Goal: Navigation & Orientation: Find specific page/section

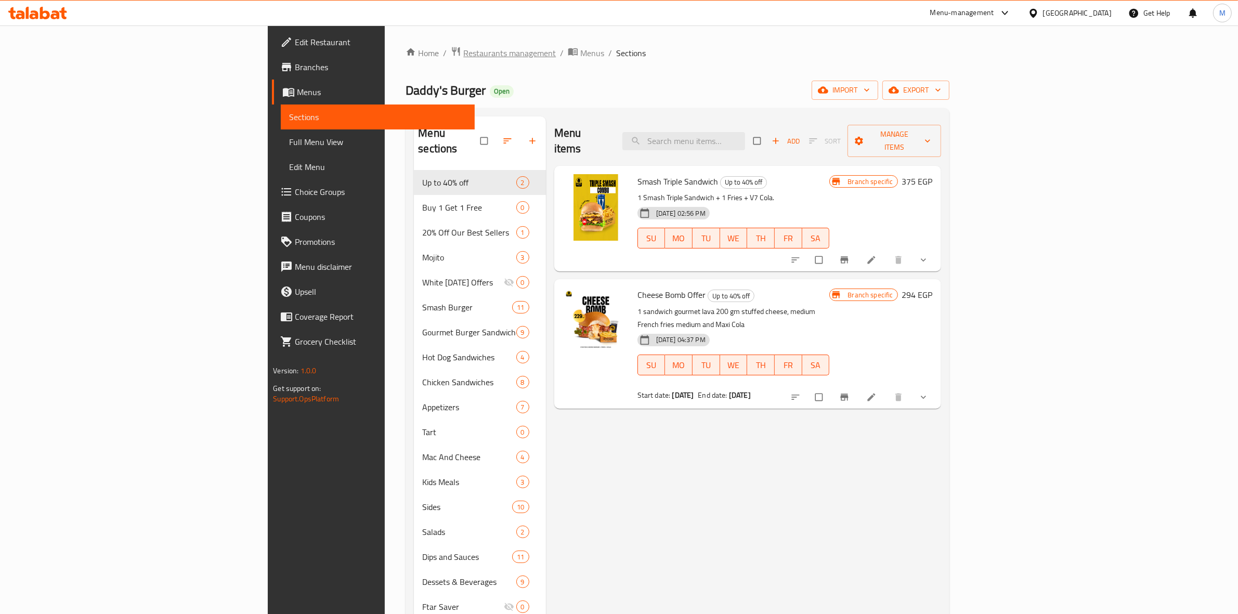
drag, startPoint x: 0, startPoint y: 0, endPoint x: 326, endPoint y: 55, distance: 330.6
click at [463, 55] on span "Restaurants management" at bounding box center [509, 53] width 93 height 12
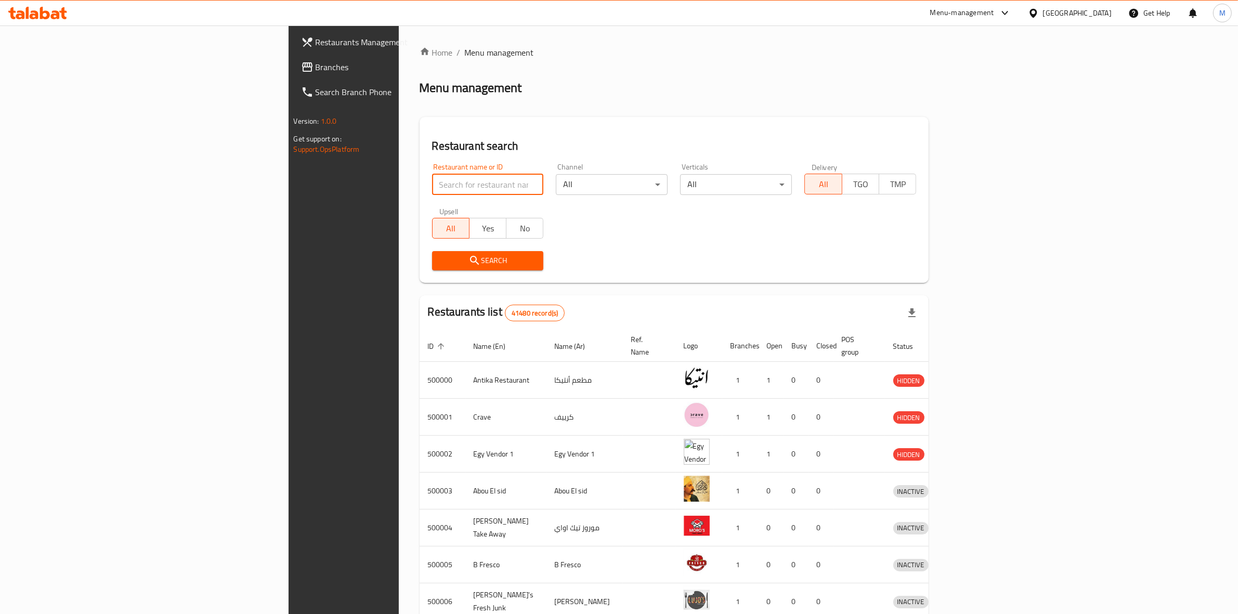
click at [432, 186] on input "search" at bounding box center [488, 184] width 112 height 21
type input "domino's"
click button "Search" at bounding box center [488, 260] width 112 height 19
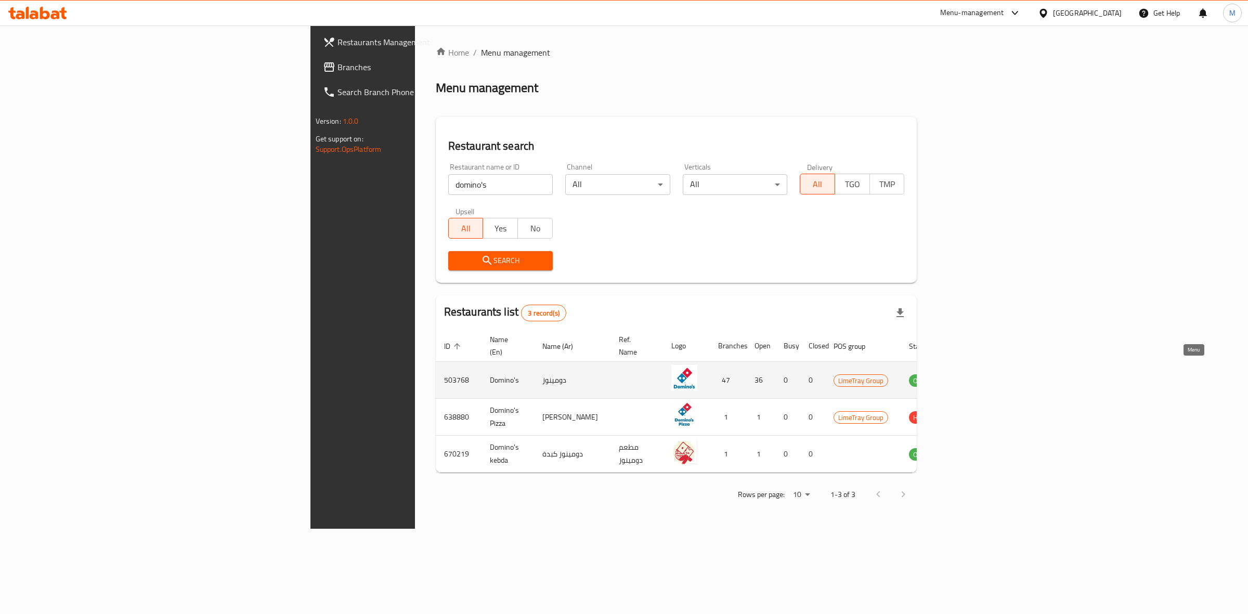
click at [975, 376] on icon "enhanced table" at bounding box center [969, 380] width 11 height 9
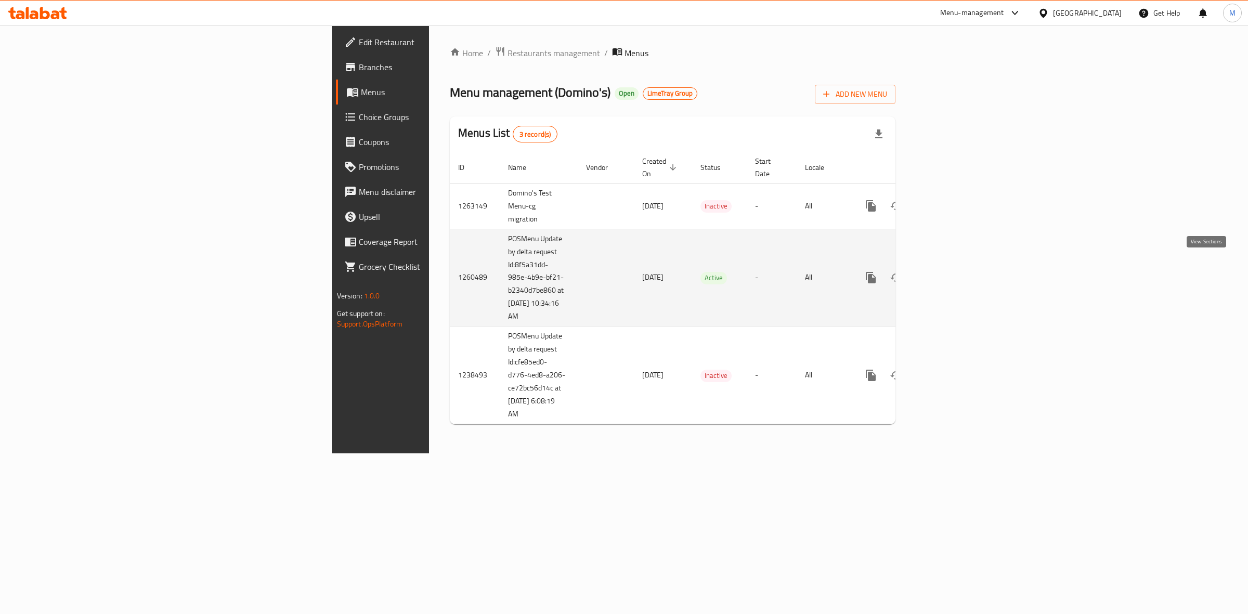
click at [950, 273] on icon "enhanced table" at bounding box center [945, 277] width 9 height 9
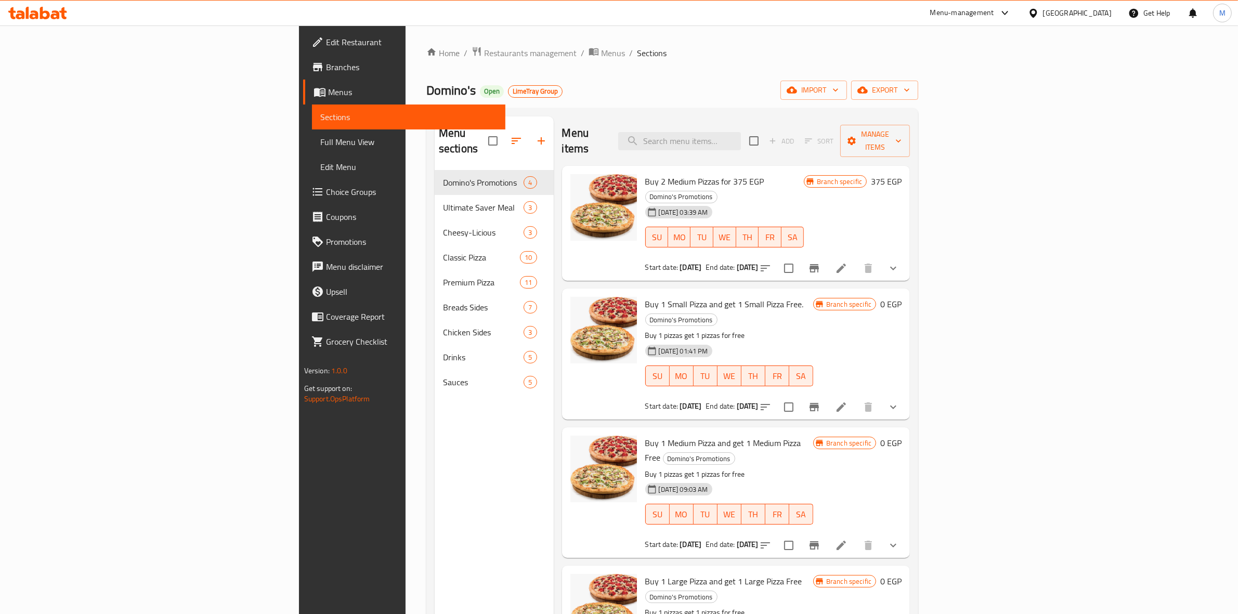
click at [326, 67] on span "Branches" at bounding box center [412, 67] width 172 height 12
